Goal: Navigation & Orientation: Find specific page/section

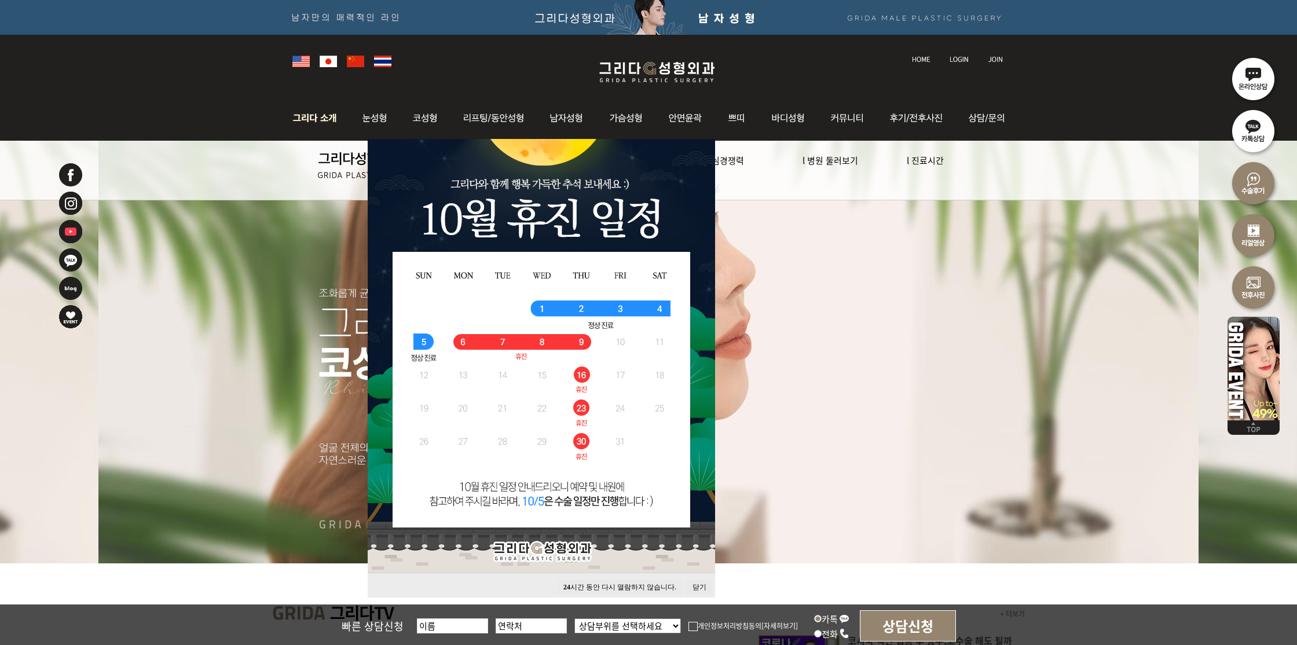
click at [317, 111] on img at bounding box center [318, 118] width 63 height 45
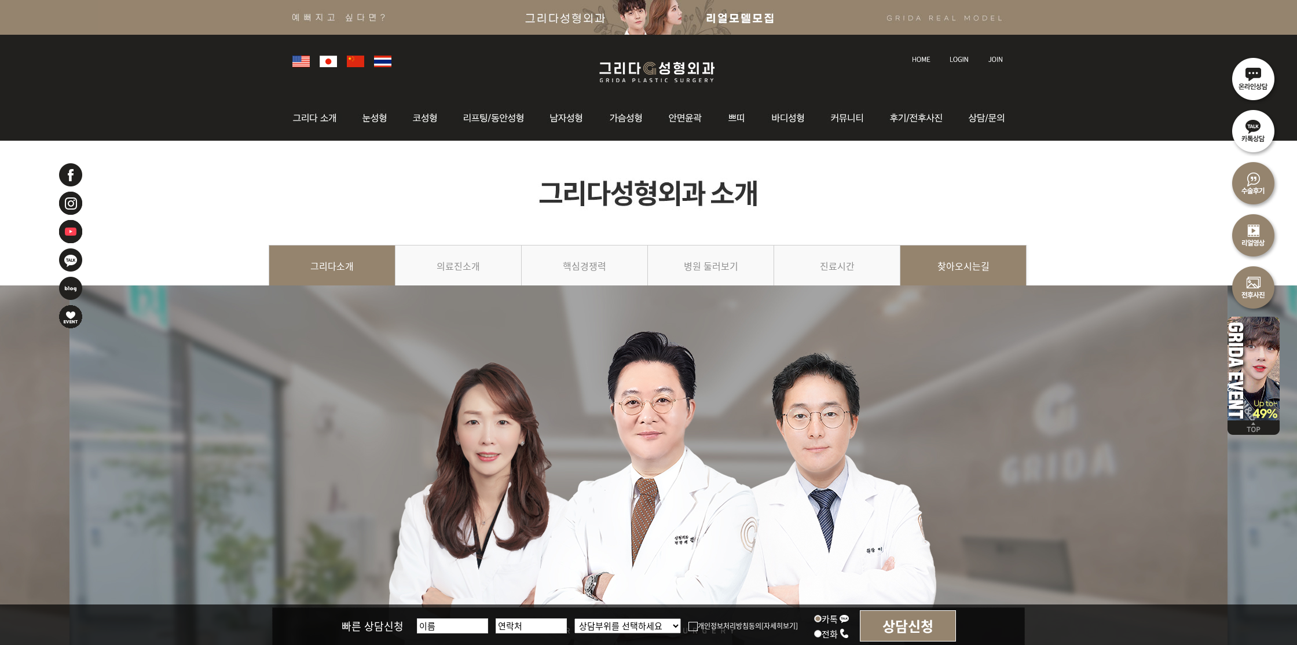
click at [959, 270] on link "찾아오시는길" at bounding box center [963, 271] width 126 height 53
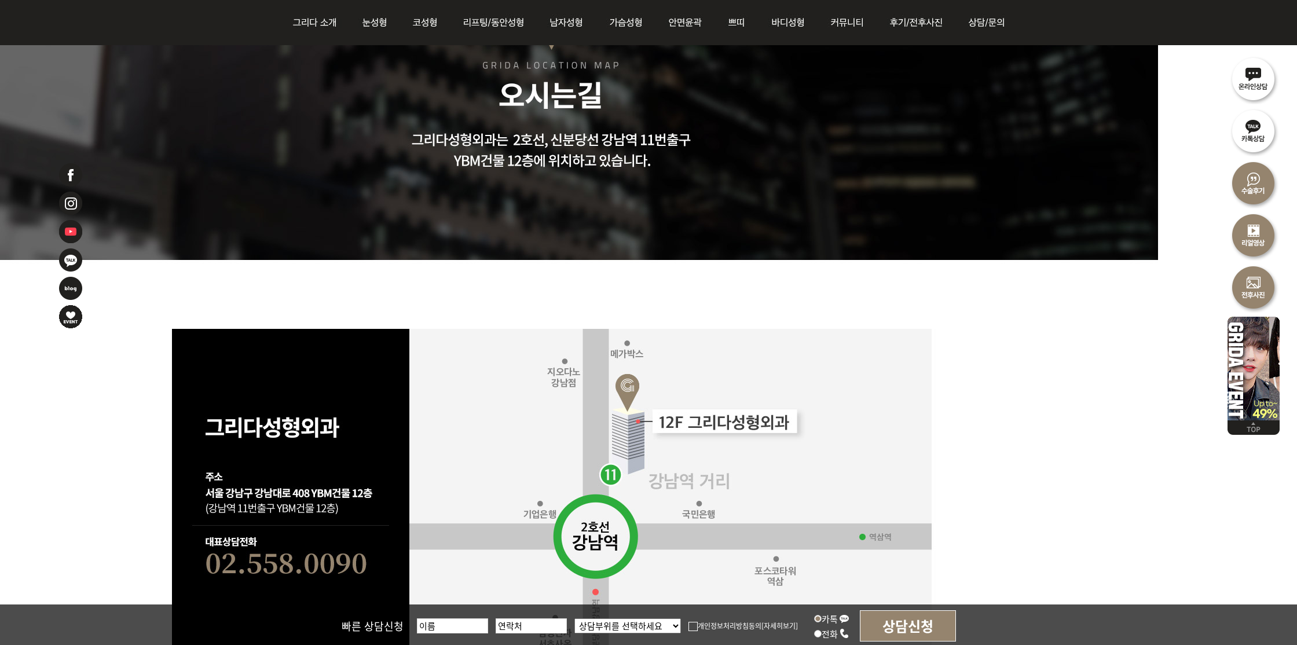
scroll to position [323, 0]
